Goal: Task Accomplishment & Management: Manage account settings

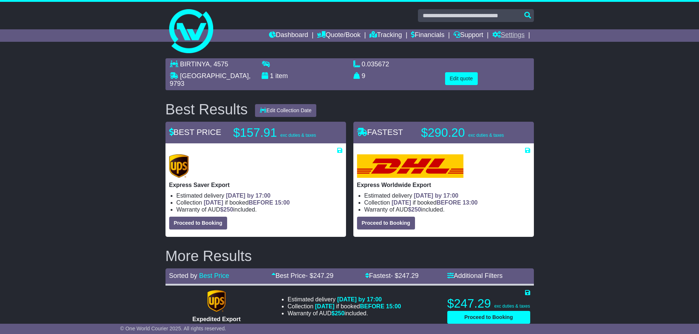
click at [512, 35] on link "Settings" at bounding box center [509, 35] width 32 height 12
click at [506, 47] on link "Settings" at bounding box center [522, 48] width 58 height 8
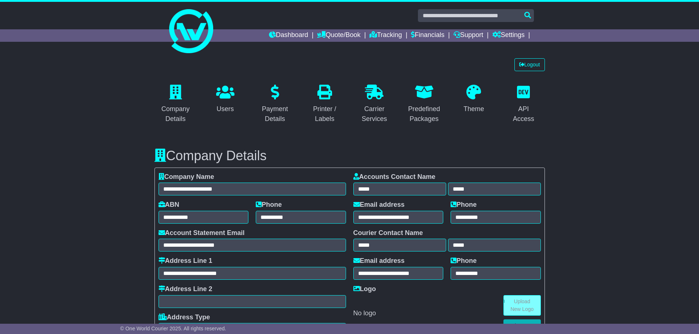
select select "**"
click at [526, 62] on link "Logout" at bounding box center [530, 64] width 30 height 13
